Goal: Task Accomplishment & Management: Manage account settings

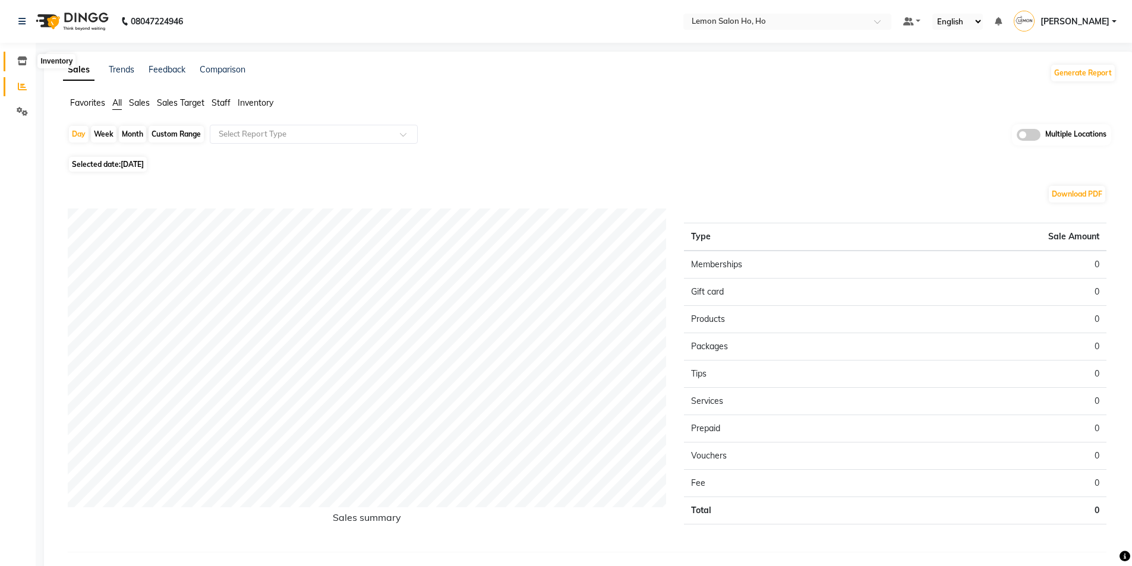
click at [21, 57] on icon at bounding box center [22, 60] width 10 height 9
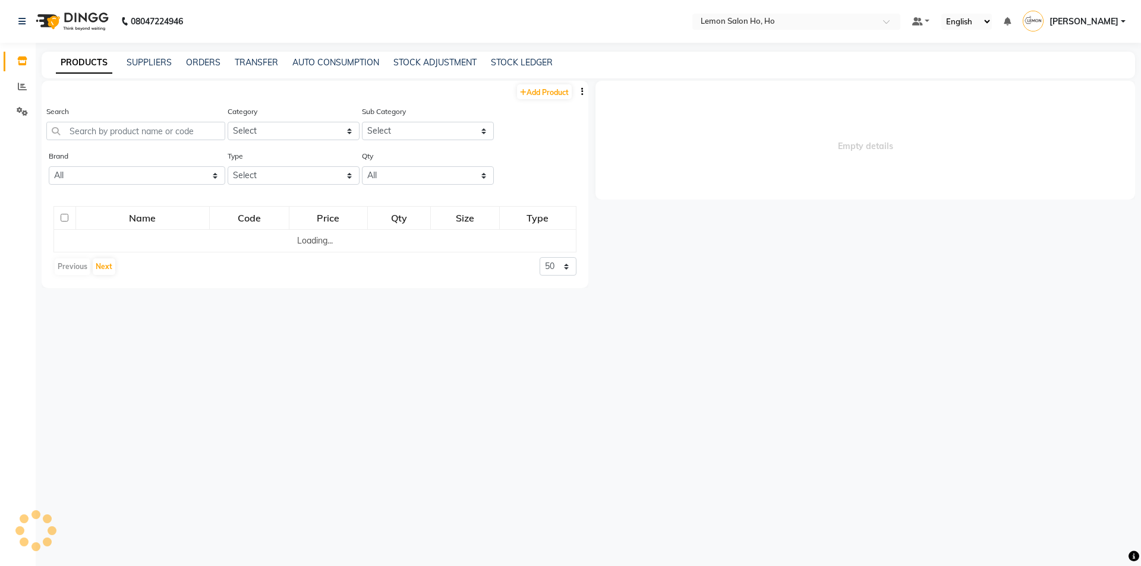
select select
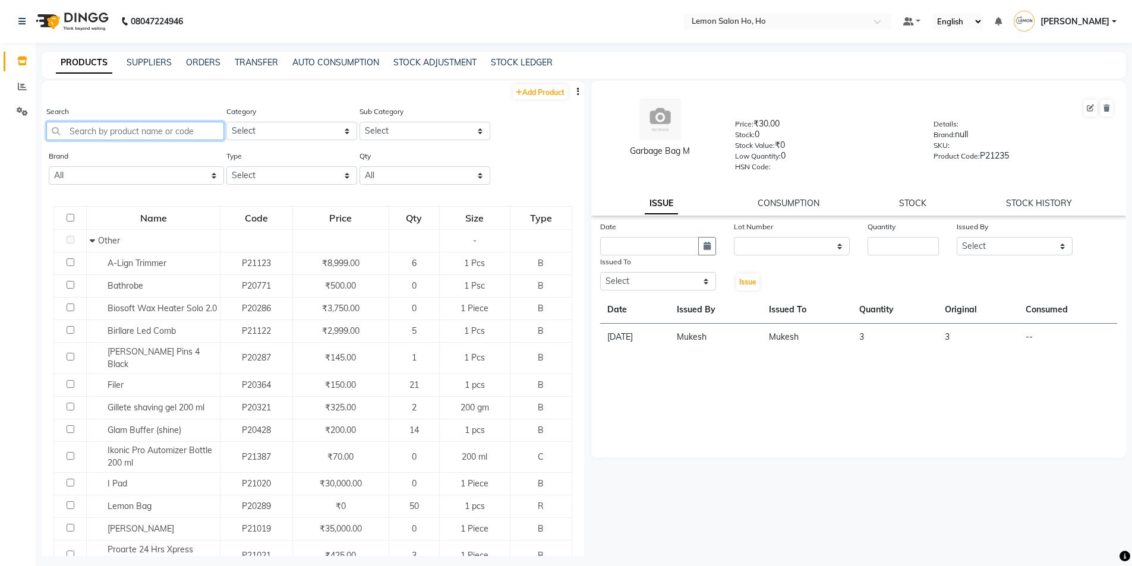
click at [128, 126] on input "text" at bounding box center [135, 131] width 178 height 18
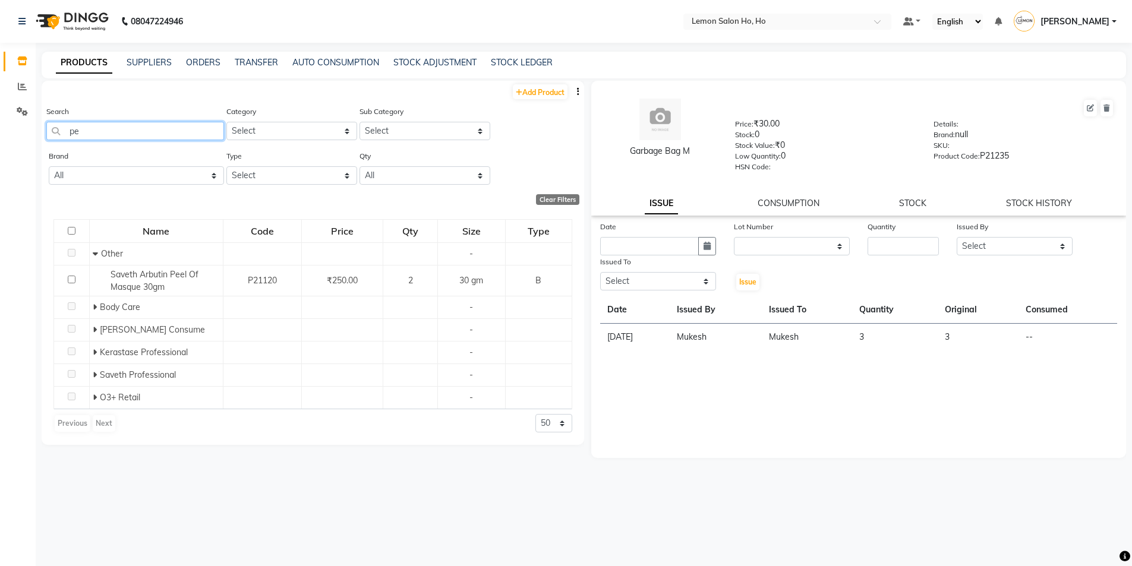
type input "p"
type input "s"
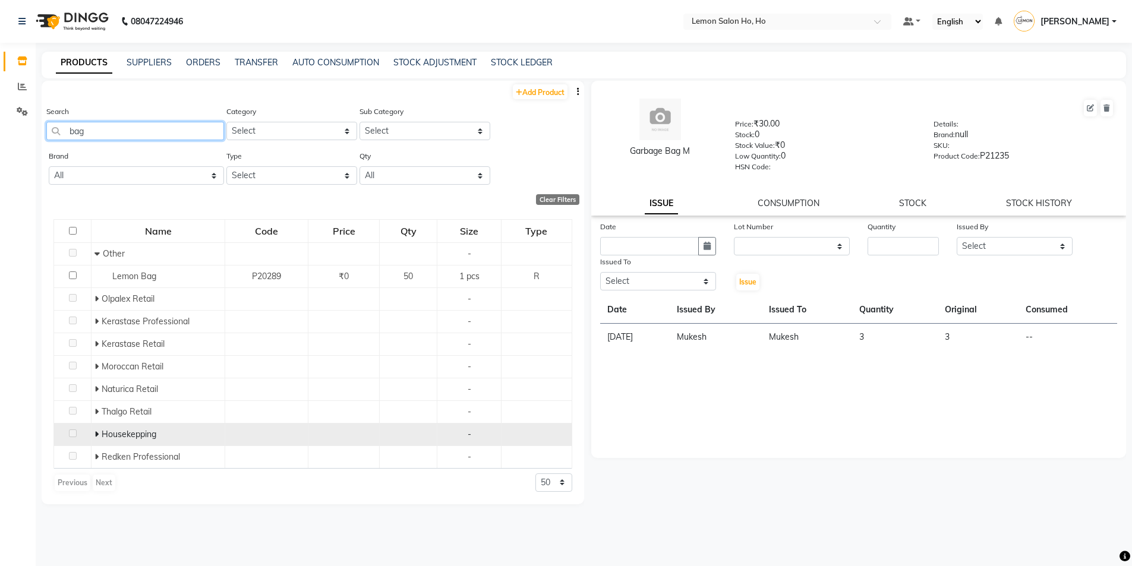
type input "bag"
click at [98, 435] on icon at bounding box center [96, 434] width 4 height 8
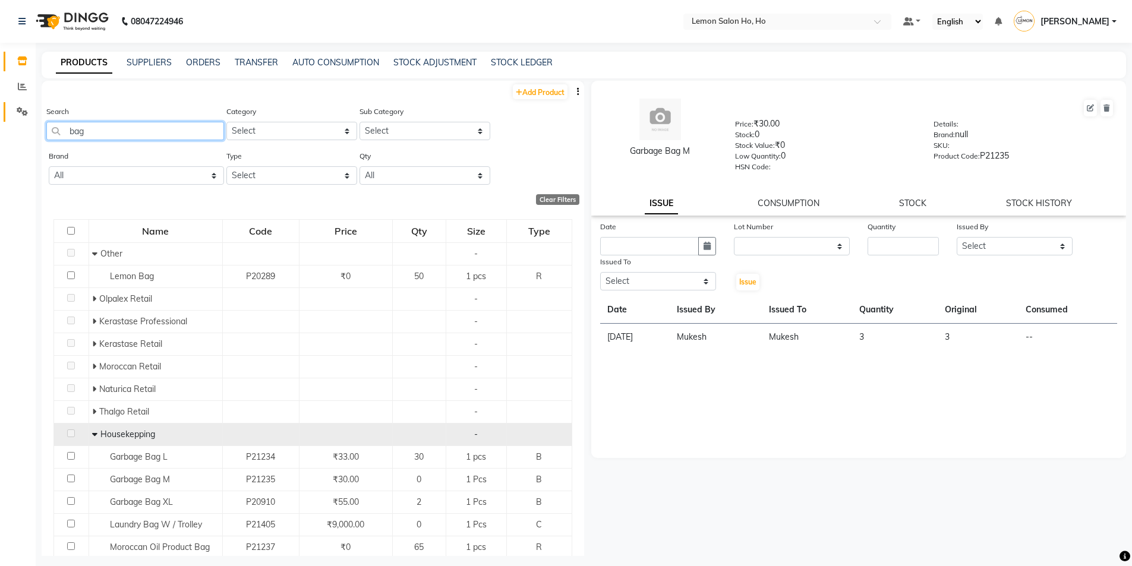
drag, startPoint x: 90, startPoint y: 128, endPoint x: 29, endPoint y: 112, distance: 63.9
click at [26, 119] on app-home "08047224946 Select Location × Lemon Salon Ho, Ho Default Panel My Panel English…" at bounding box center [566, 287] width 1132 height 574
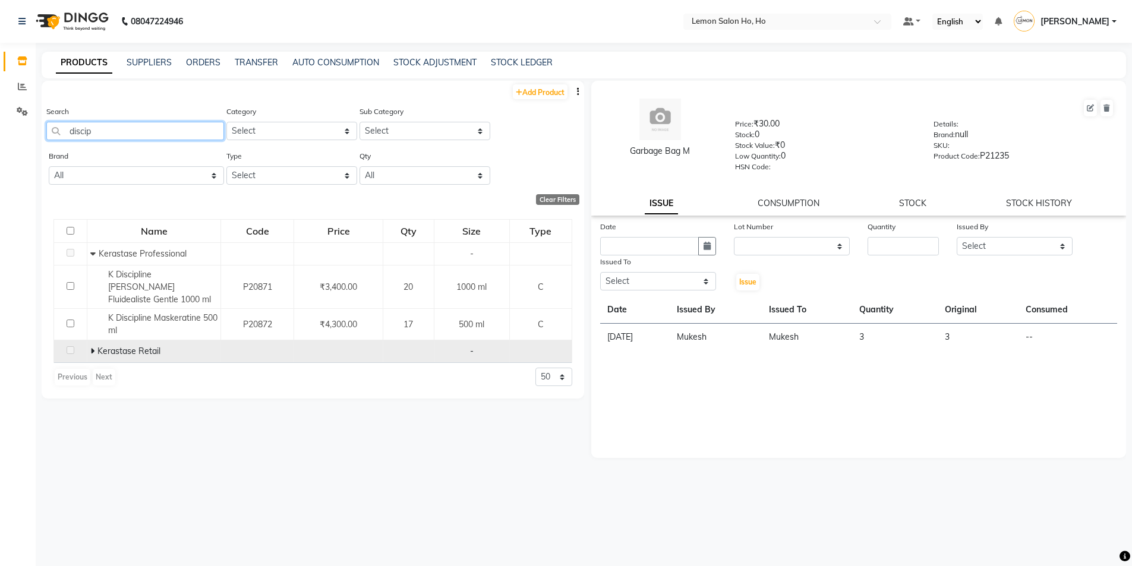
type input "discip"
click at [90, 347] on icon at bounding box center [92, 351] width 4 height 8
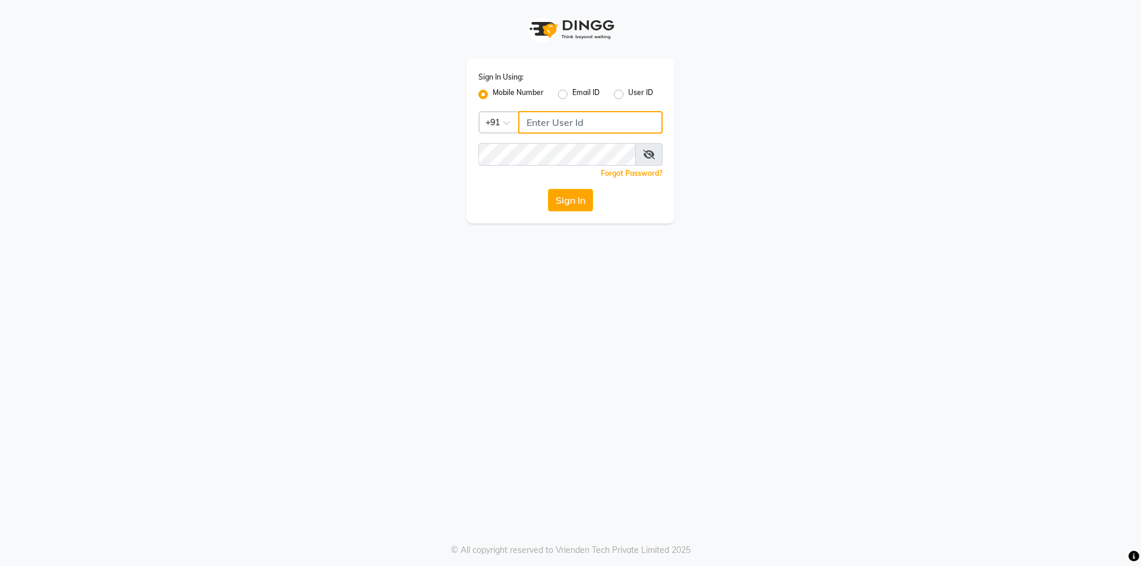
click at [562, 122] on input "Username" at bounding box center [590, 122] width 144 height 23
